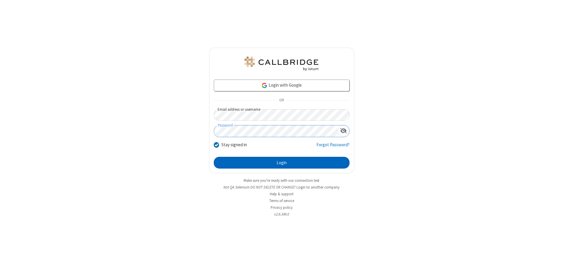
click at [282, 163] on button "Login" at bounding box center [282, 163] width 136 height 12
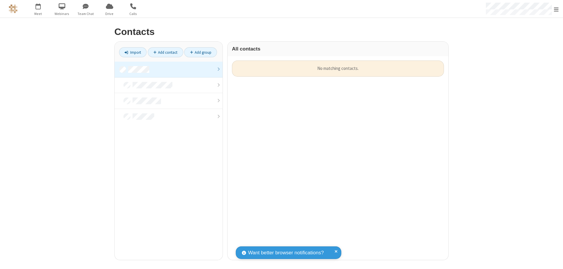
click at [169, 69] on link at bounding box center [169, 70] width 108 height 16
click at [165, 52] on link "Add contact" at bounding box center [165, 52] width 35 height 10
